Goal: Find specific page/section: Find specific page/section

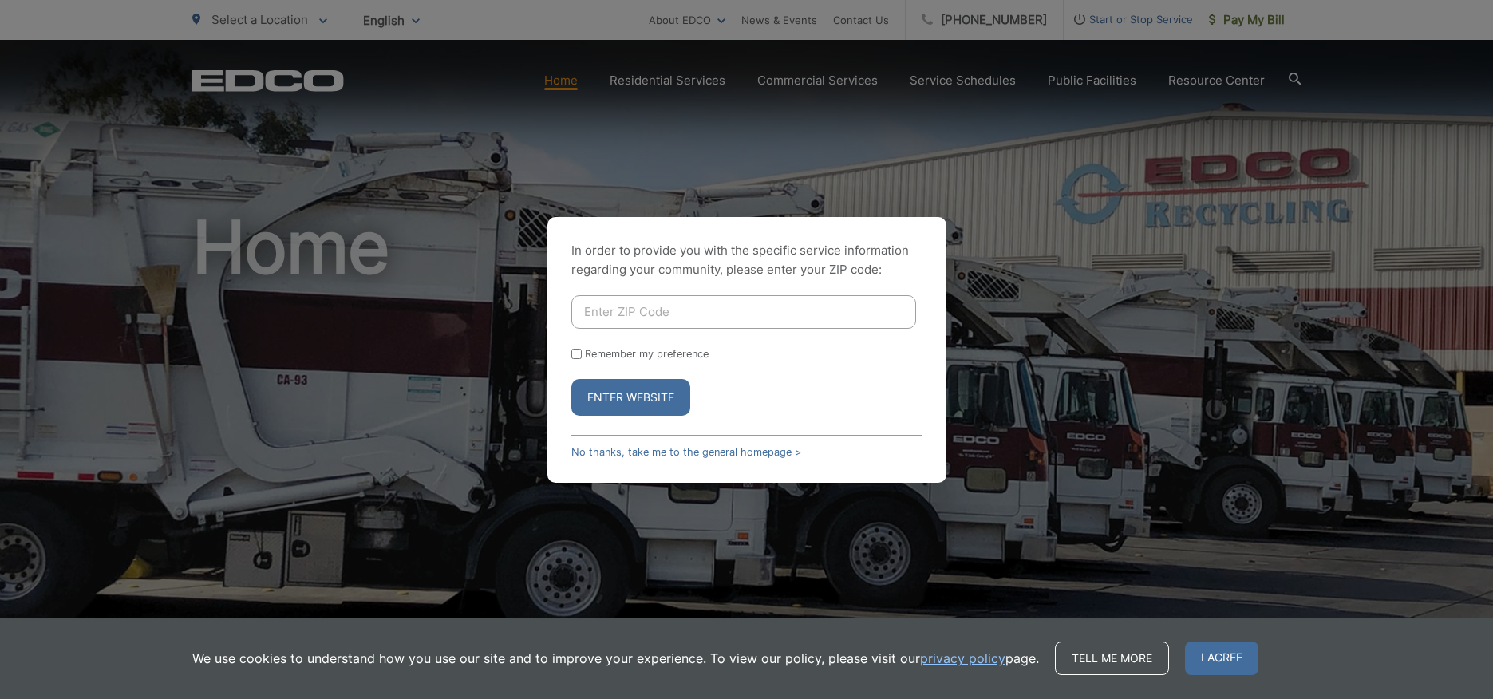
click at [799, 313] on input "Enter ZIP Code" at bounding box center [743, 312] width 345 height 34
type input "91950"
click at [655, 401] on button "Enter Website" at bounding box center [630, 397] width 119 height 37
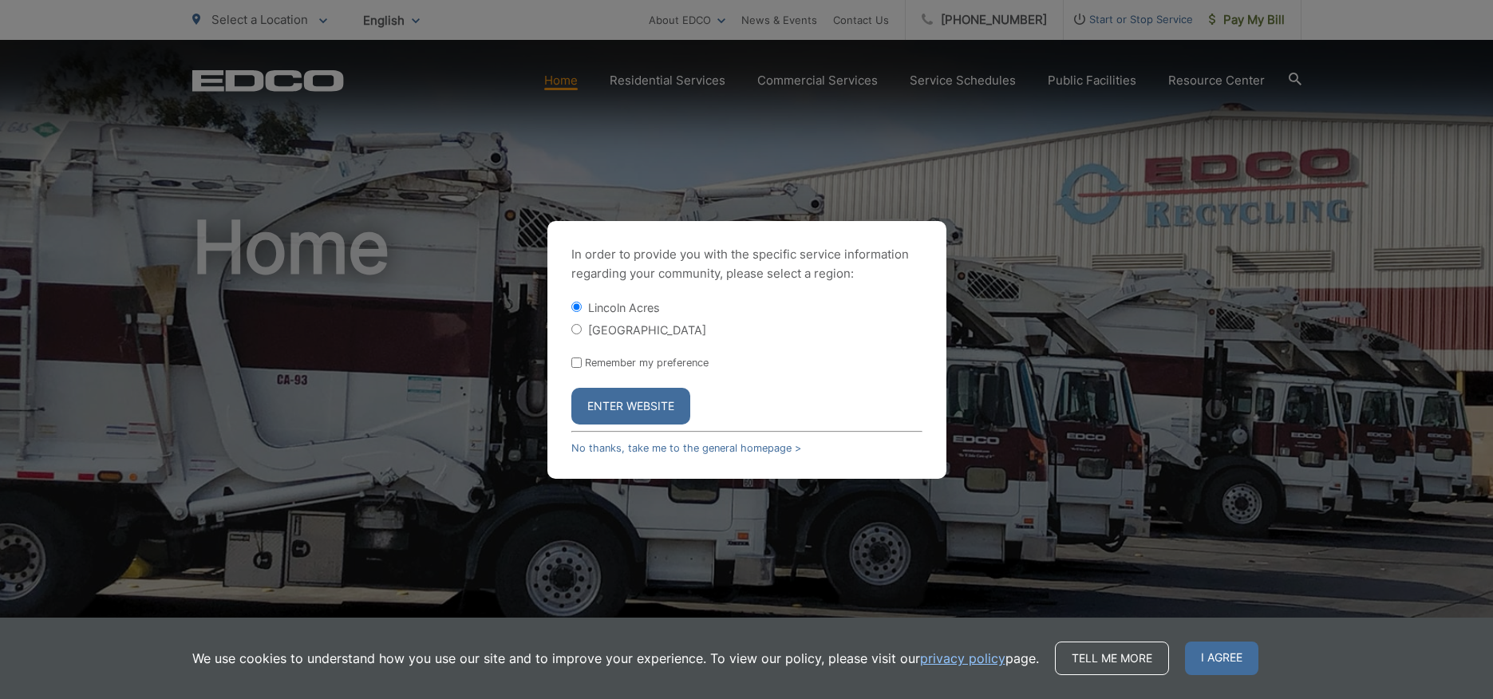
click at [576, 329] on input "[GEOGRAPHIC_DATA]" at bounding box center [576, 329] width 10 height 10
radio input "true"
click at [576, 360] on input "Remember my preference" at bounding box center [576, 362] width 10 height 10
checkbox input "true"
click at [602, 401] on button "Enter Website" at bounding box center [630, 406] width 119 height 37
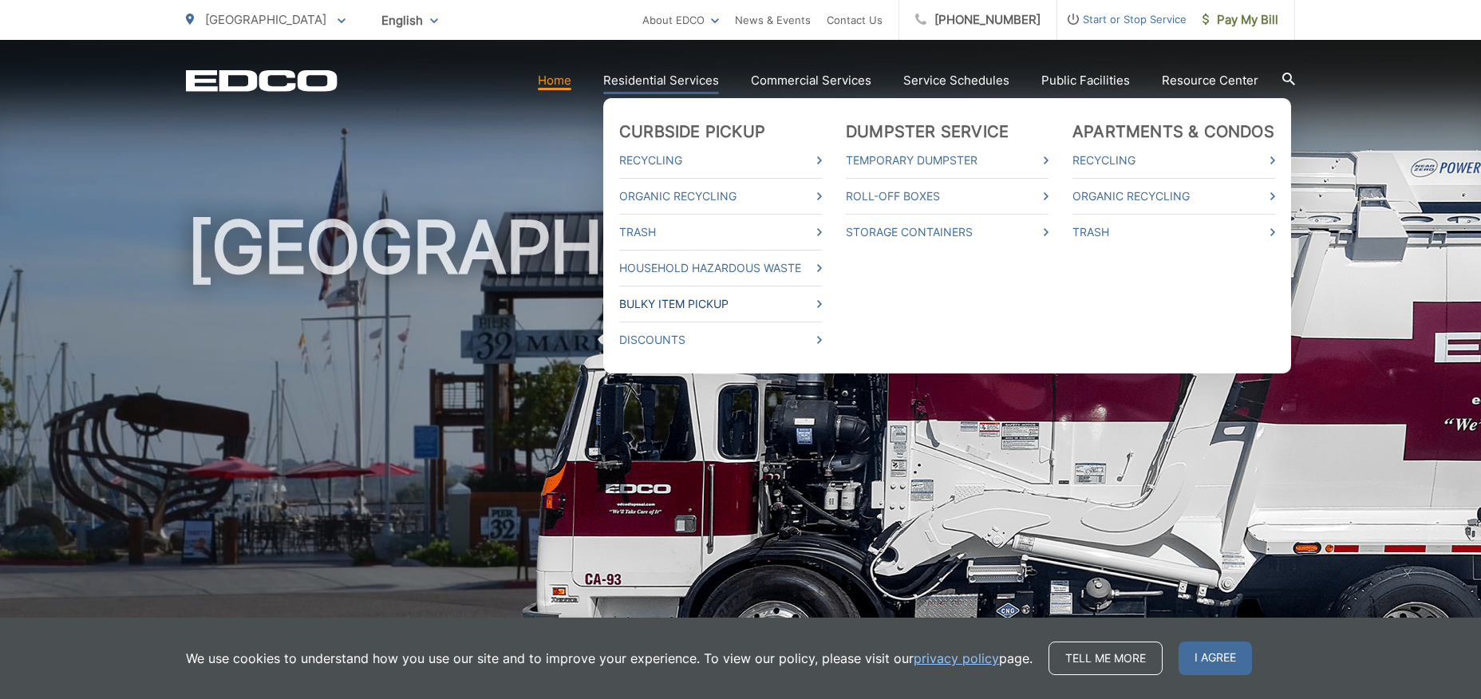
click at [697, 302] on link "Bulky Item Pickup" at bounding box center [720, 303] width 203 height 19
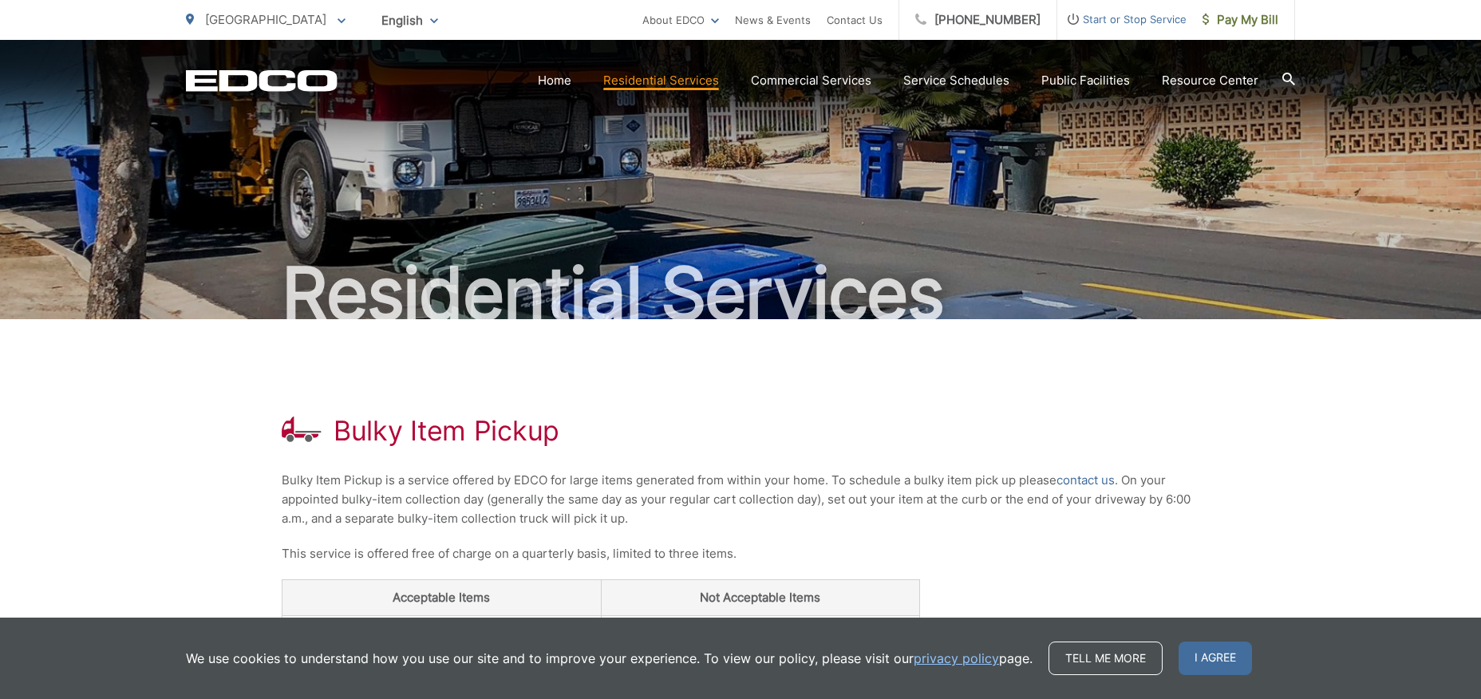
click at [389, 16] on span "English" at bounding box center [409, 20] width 81 height 28
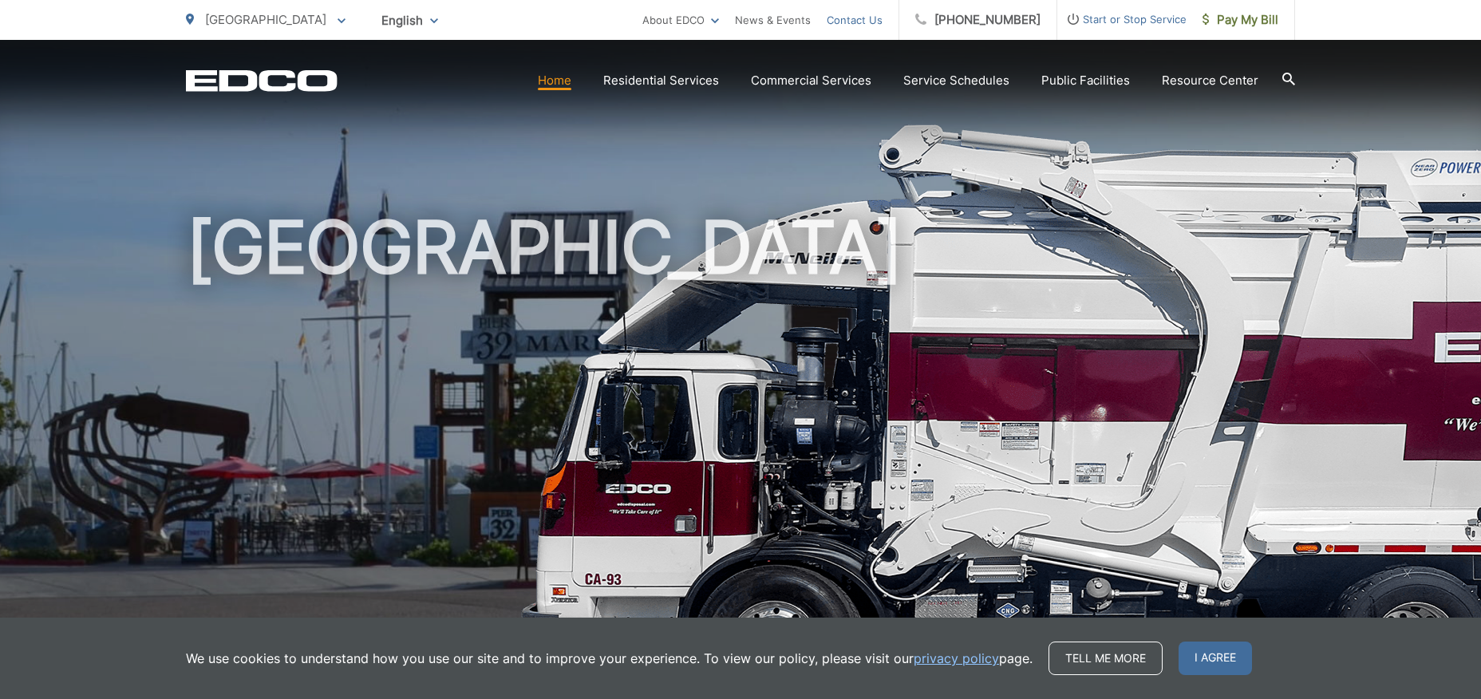
click at [857, 19] on link "Contact Us" at bounding box center [855, 19] width 56 height 19
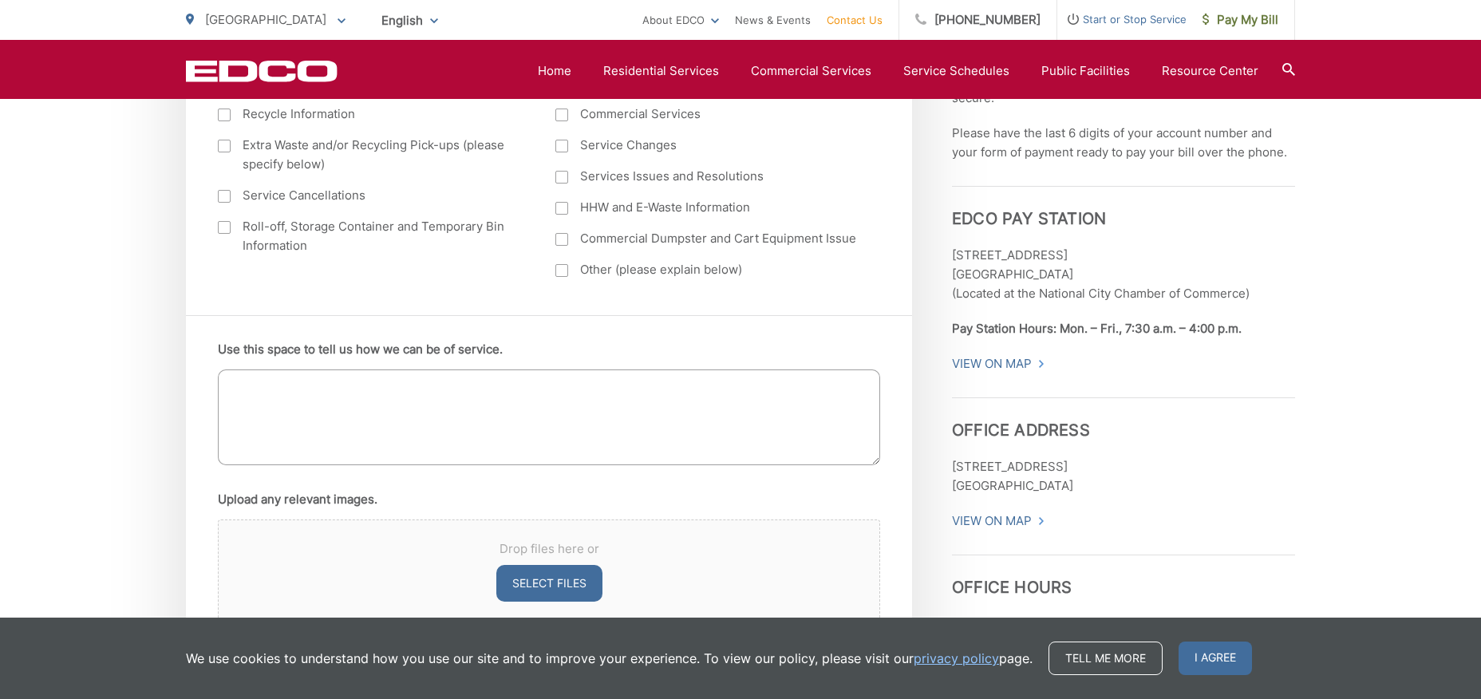
scroll to position [878, 0]
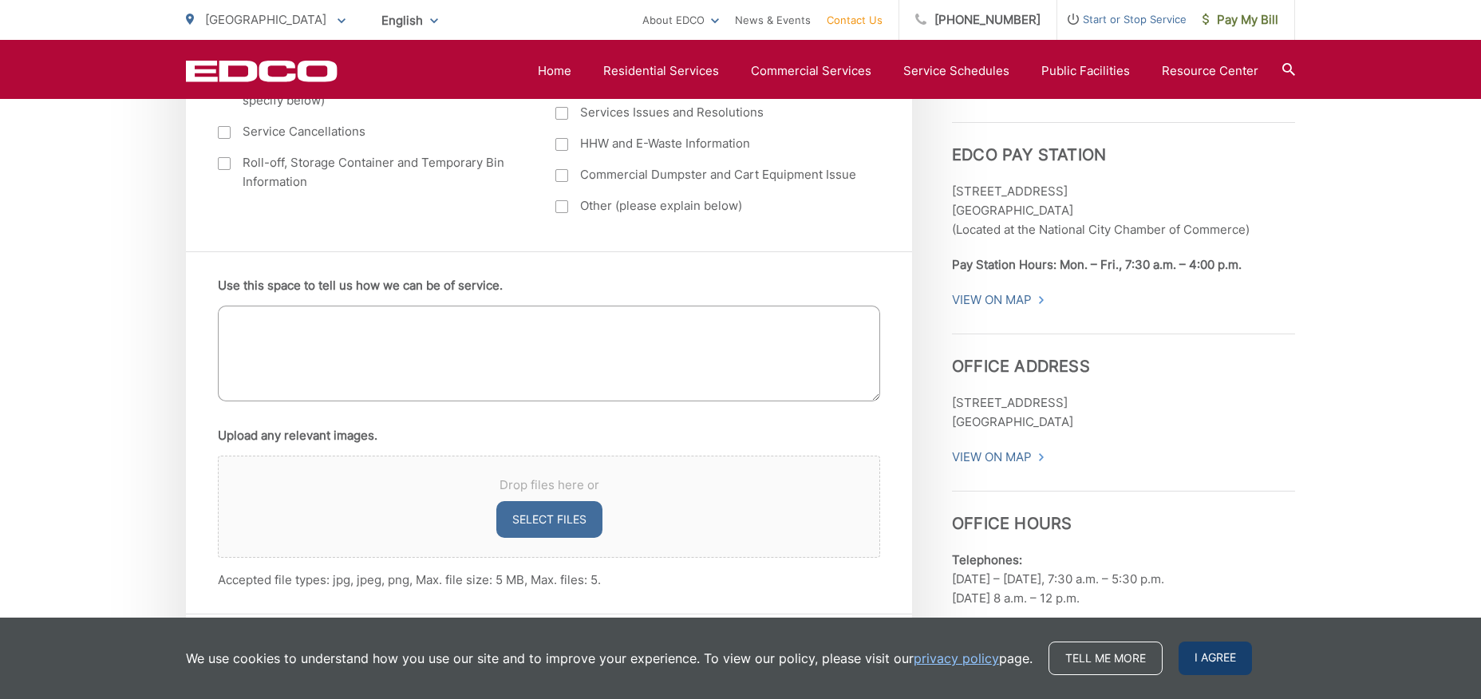
click at [1213, 653] on span "I agree" at bounding box center [1214, 658] width 73 height 34
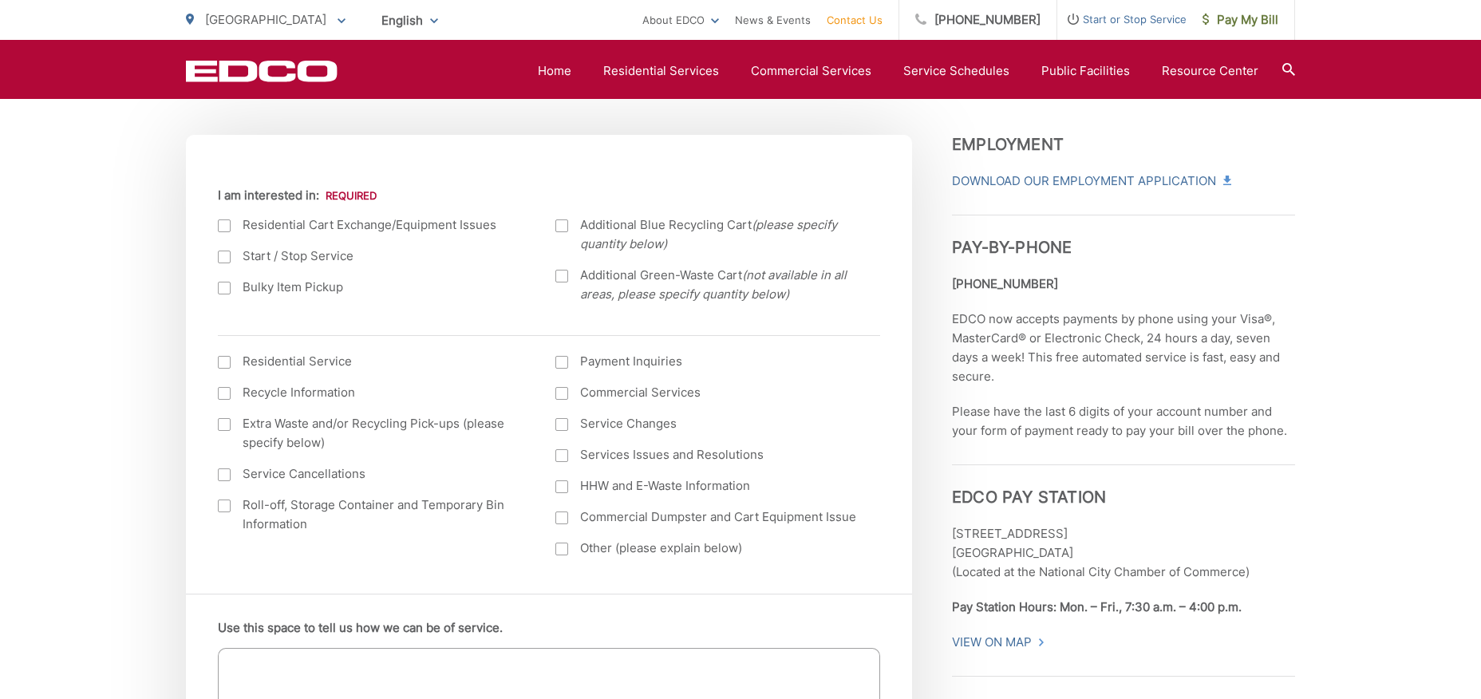
scroll to position [0, 0]
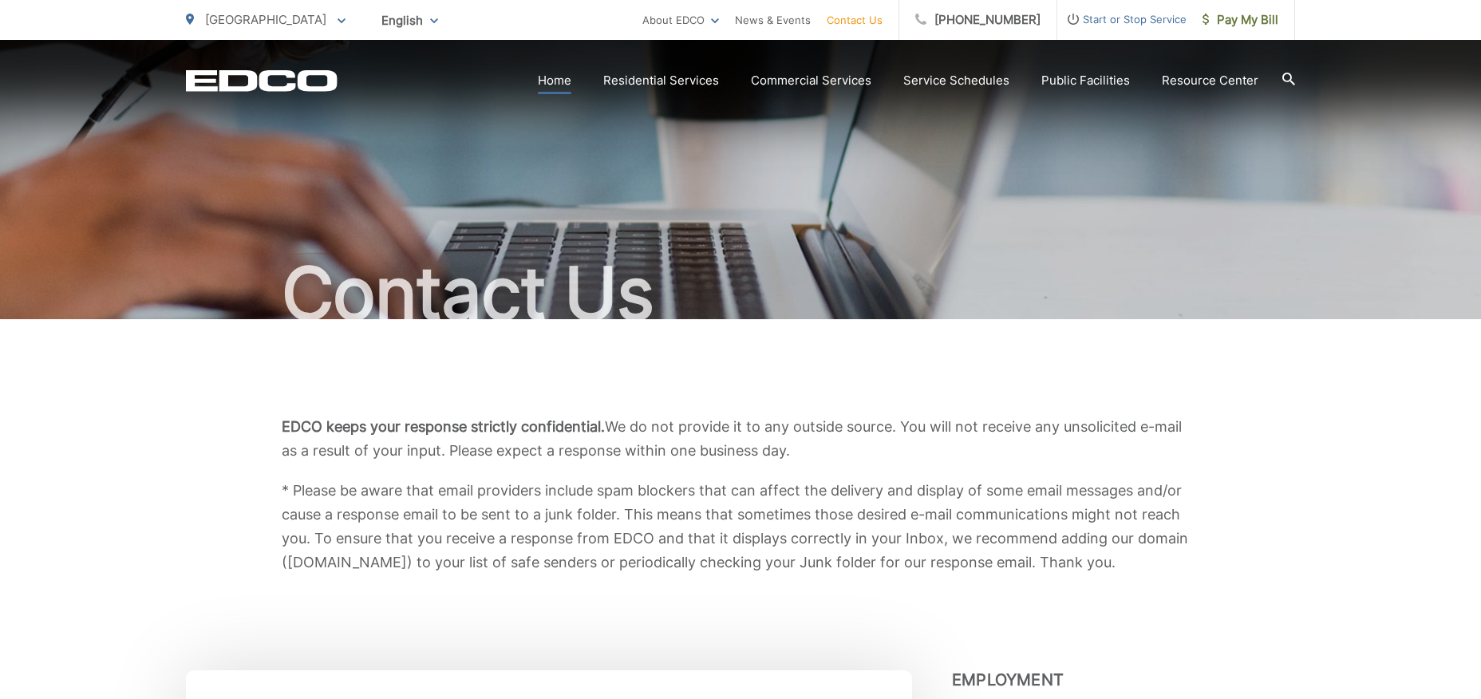
click at [558, 77] on link "Home" at bounding box center [555, 80] width 34 height 19
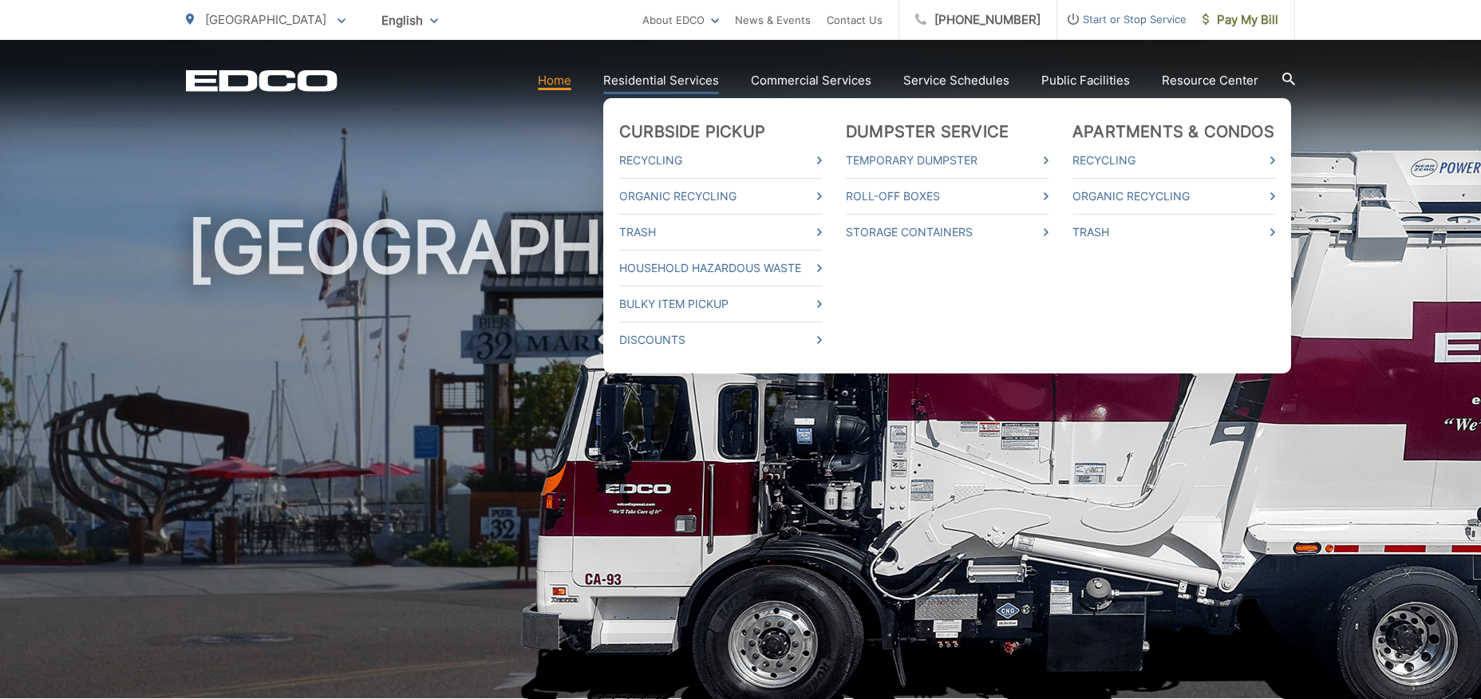
drag, startPoint x: 562, startPoint y: 77, endPoint x: 646, endPoint y: 81, distance: 84.7
click at [646, 81] on link "Residential Services" at bounding box center [661, 80] width 116 height 19
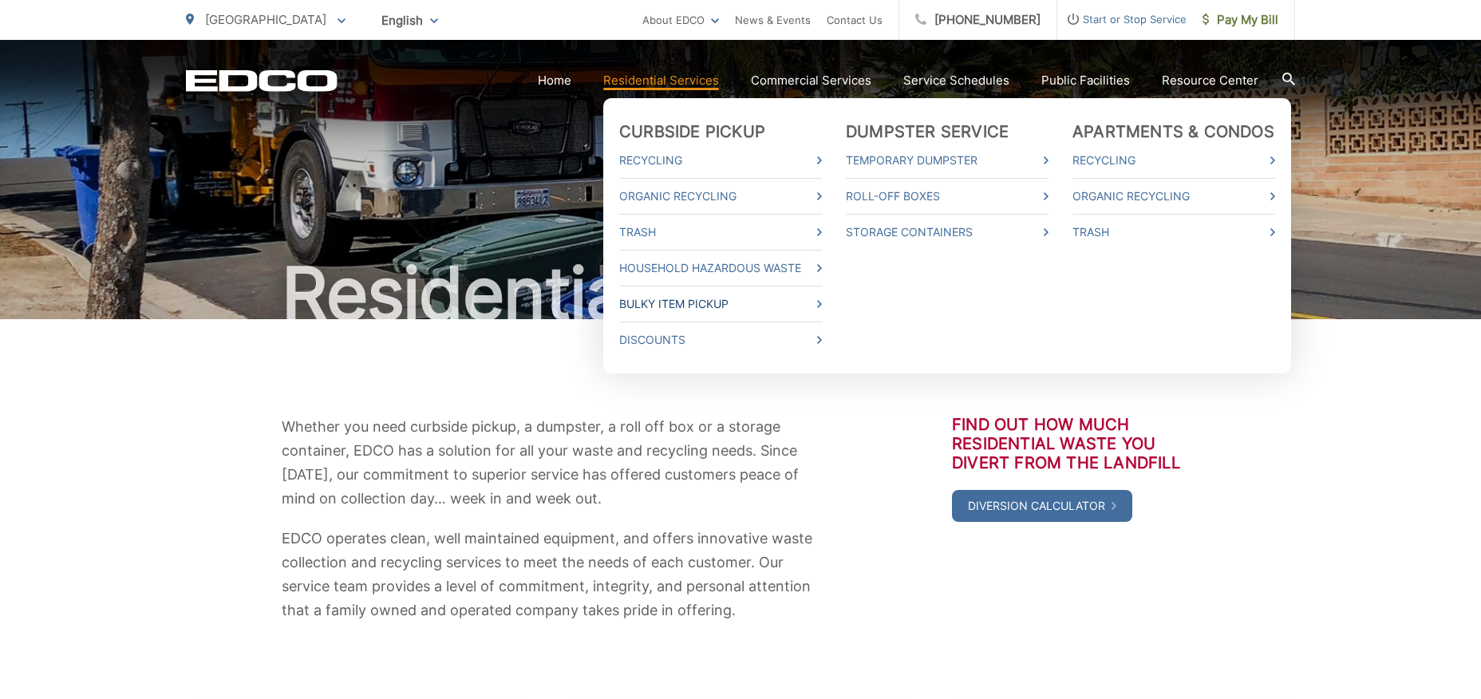
click at [653, 301] on link "Bulky Item Pickup" at bounding box center [720, 303] width 203 height 19
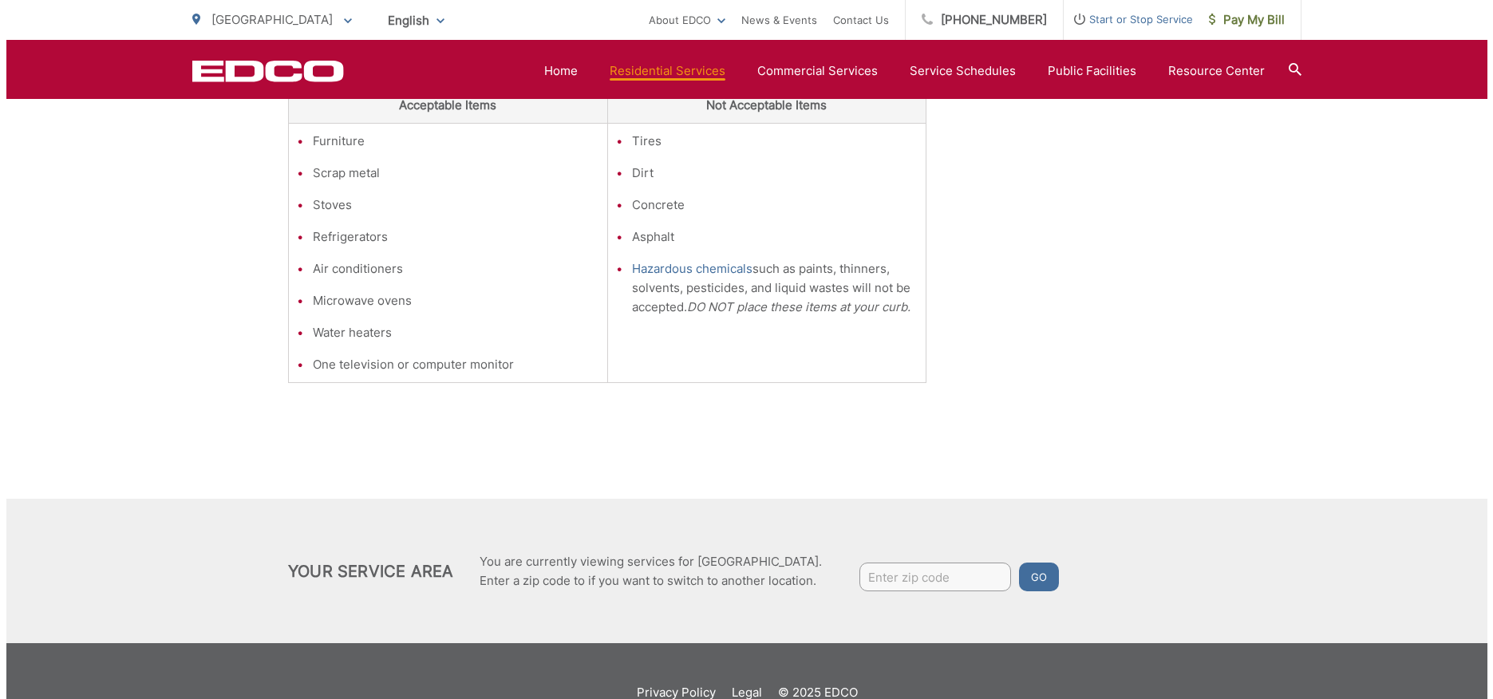
scroll to position [535, 0]
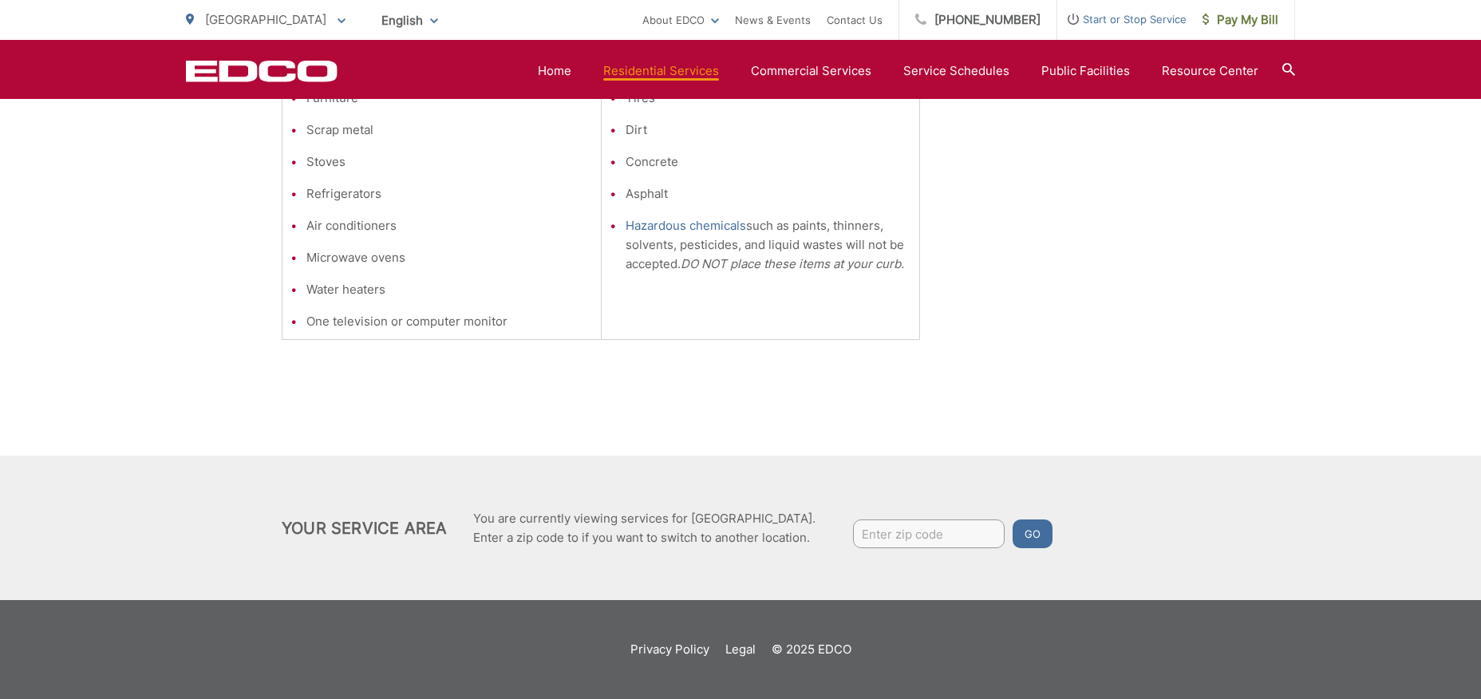
click at [933, 532] on input "Enter zip code" at bounding box center [929, 533] width 152 height 29
type input "91950"
click at [1031, 531] on button "Go" at bounding box center [1032, 533] width 40 height 29
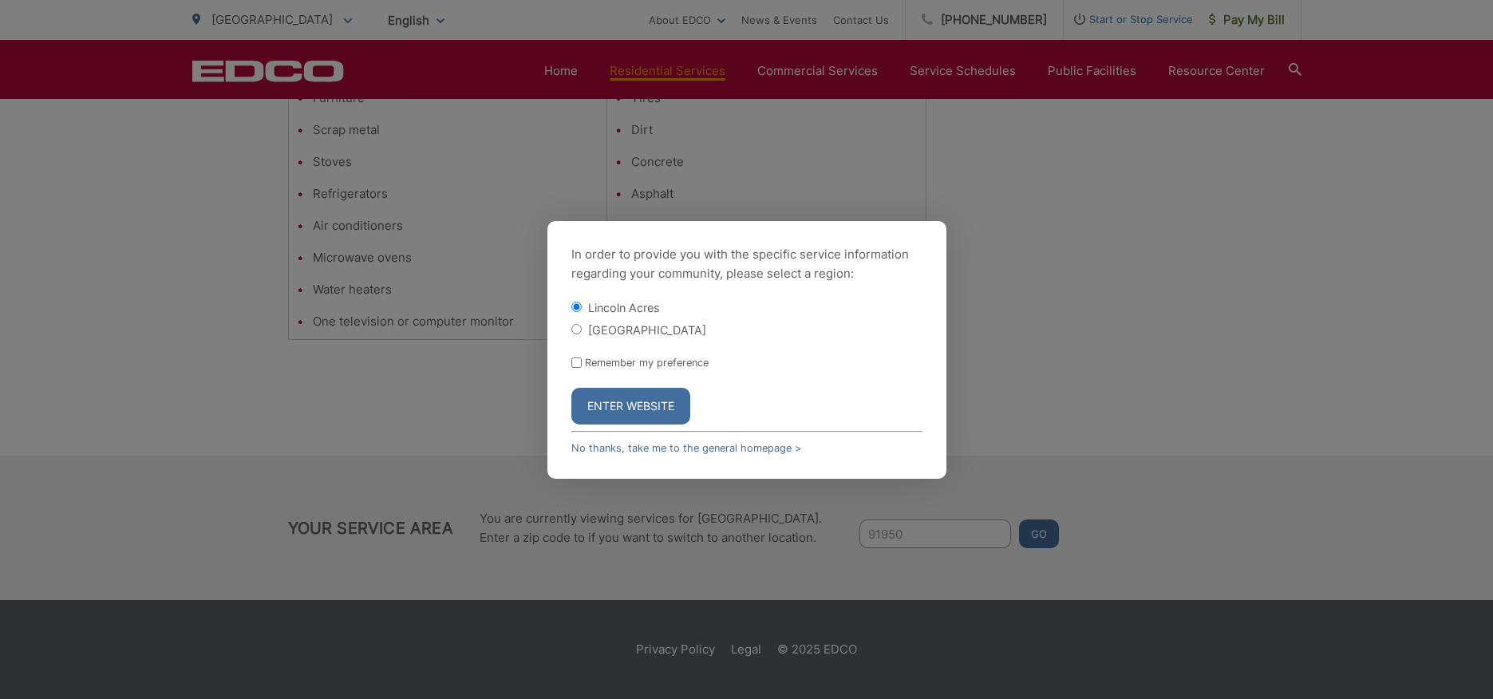
click at [580, 329] on input "[GEOGRAPHIC_DATA]" at bounding box center [576, 329] width 10 height 10
radio input "true"
click at [623, 400] on button "Enter Website" at bounding box center [630, 406] width 119 height 37
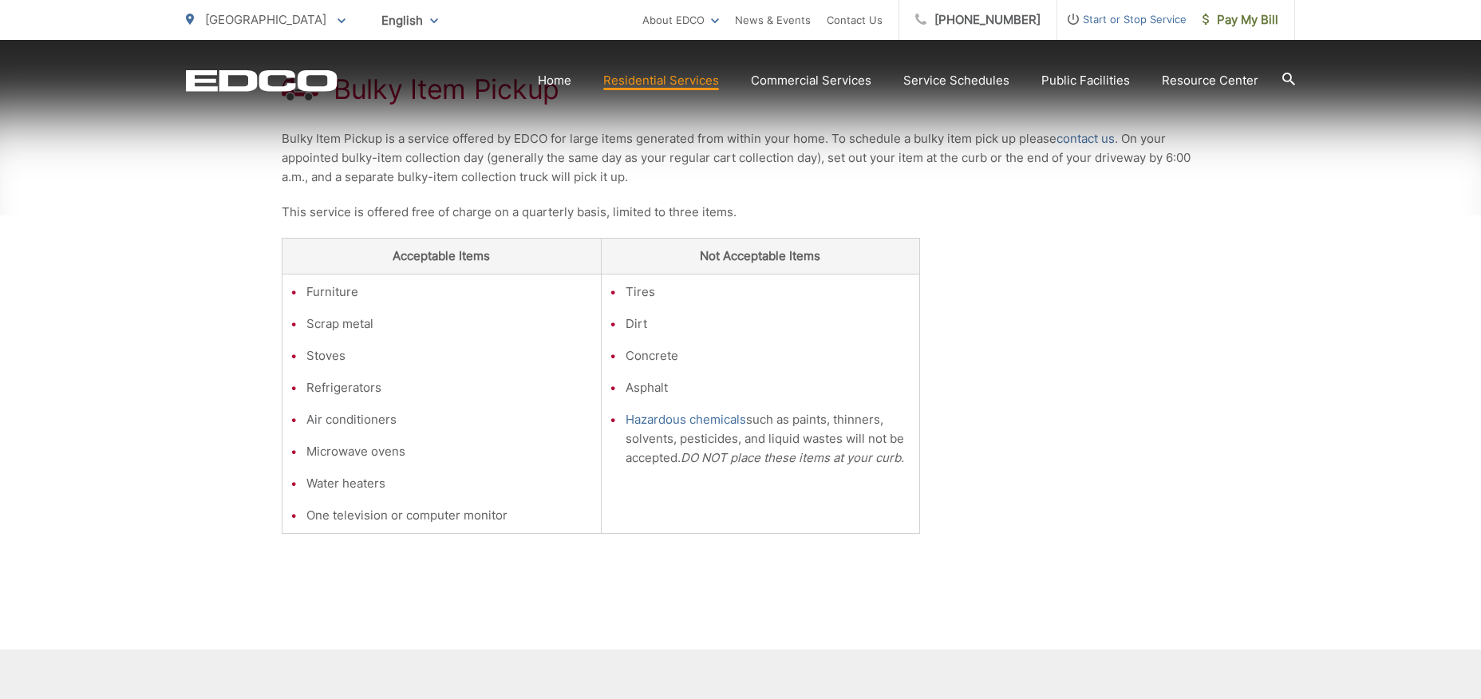
scroll to position [296, 0]
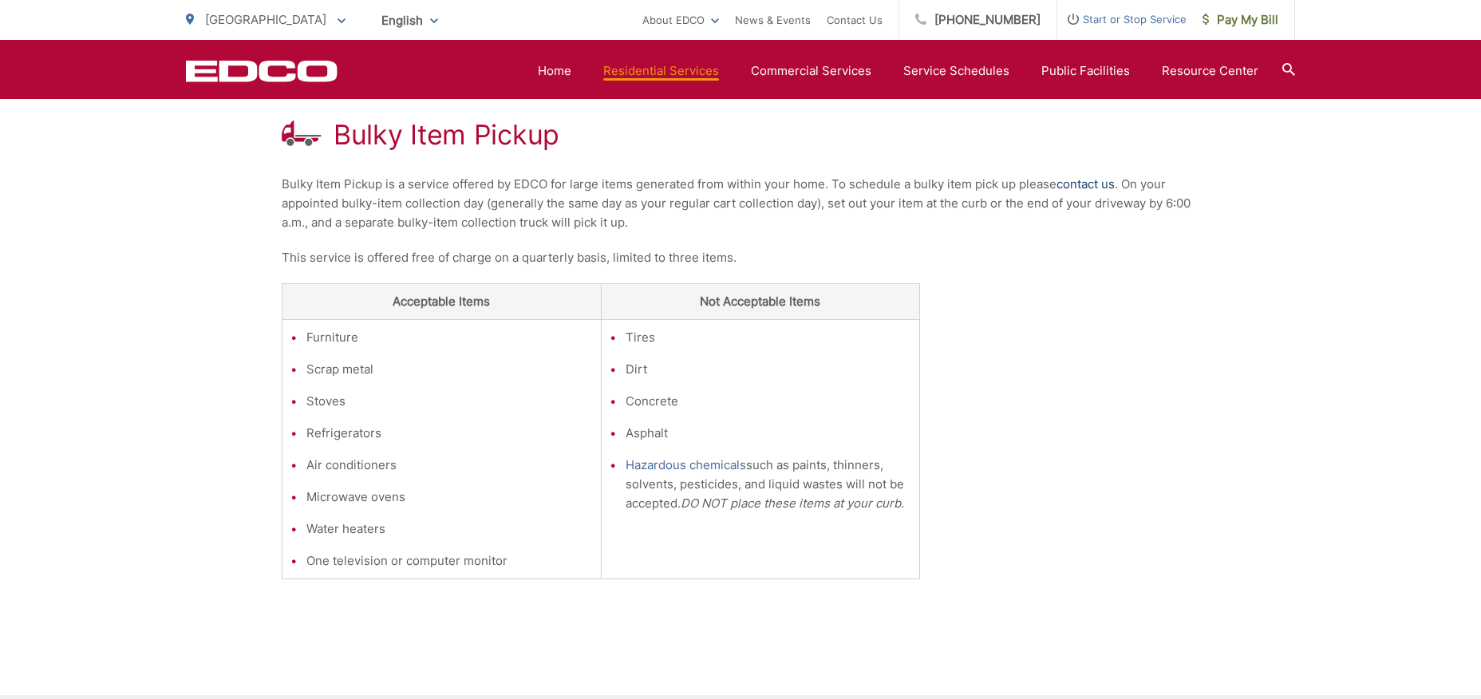
click at [1095, 183] on link "contact us" at bounding box center [1085, 184] width 58 height 19
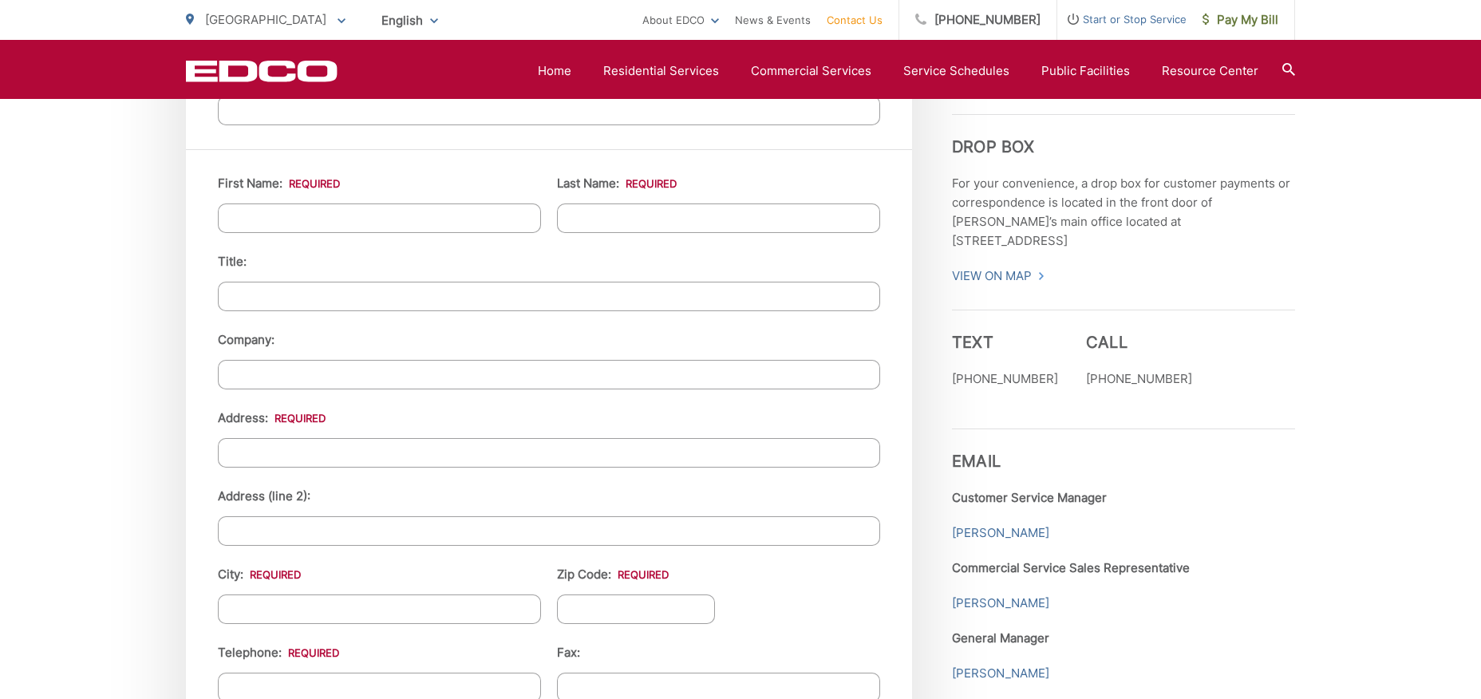
scroll to position [1356, 0]
